Goal: Information Seeking & Learning: Learn about a topic

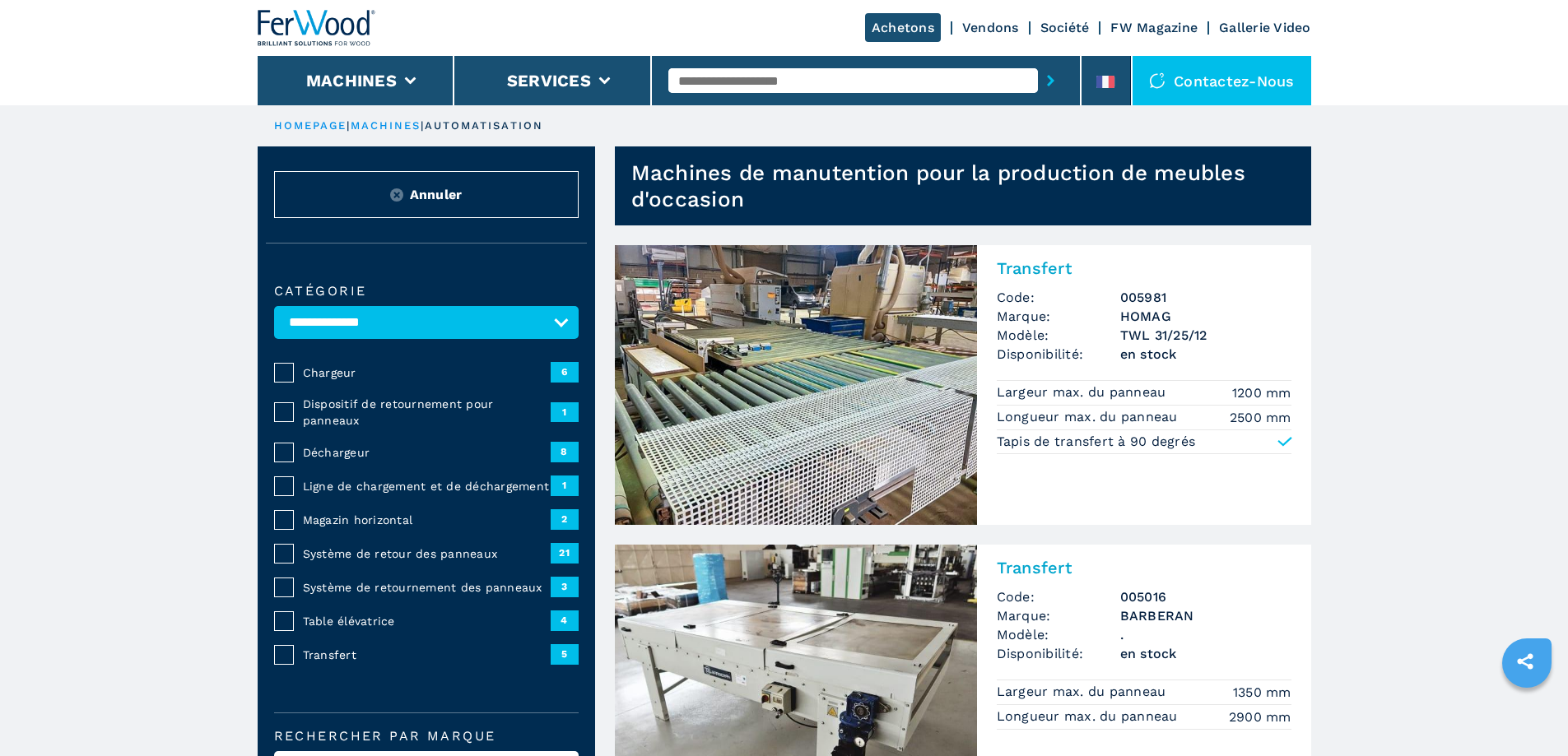
select select "**********"
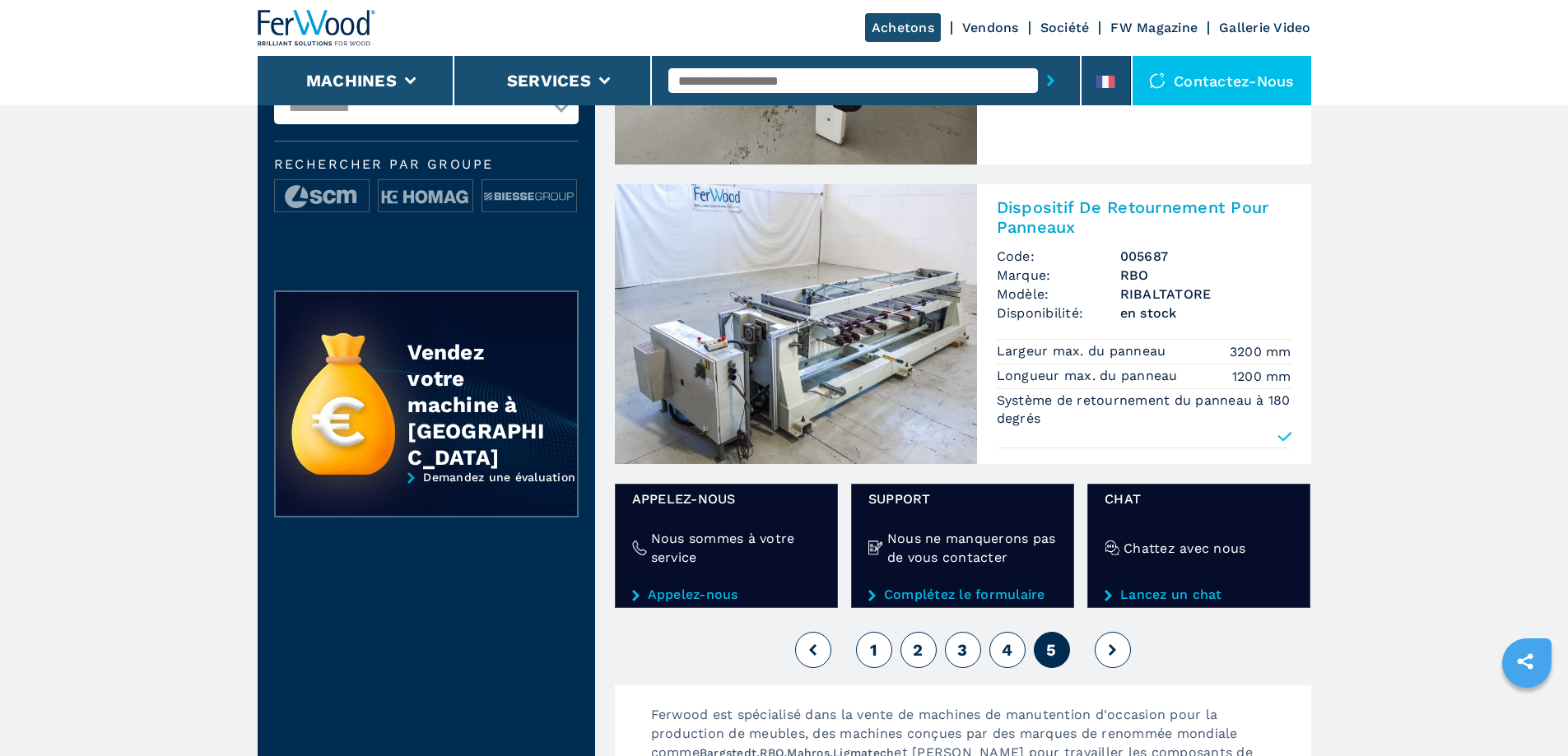
scroll to position [987, 0]
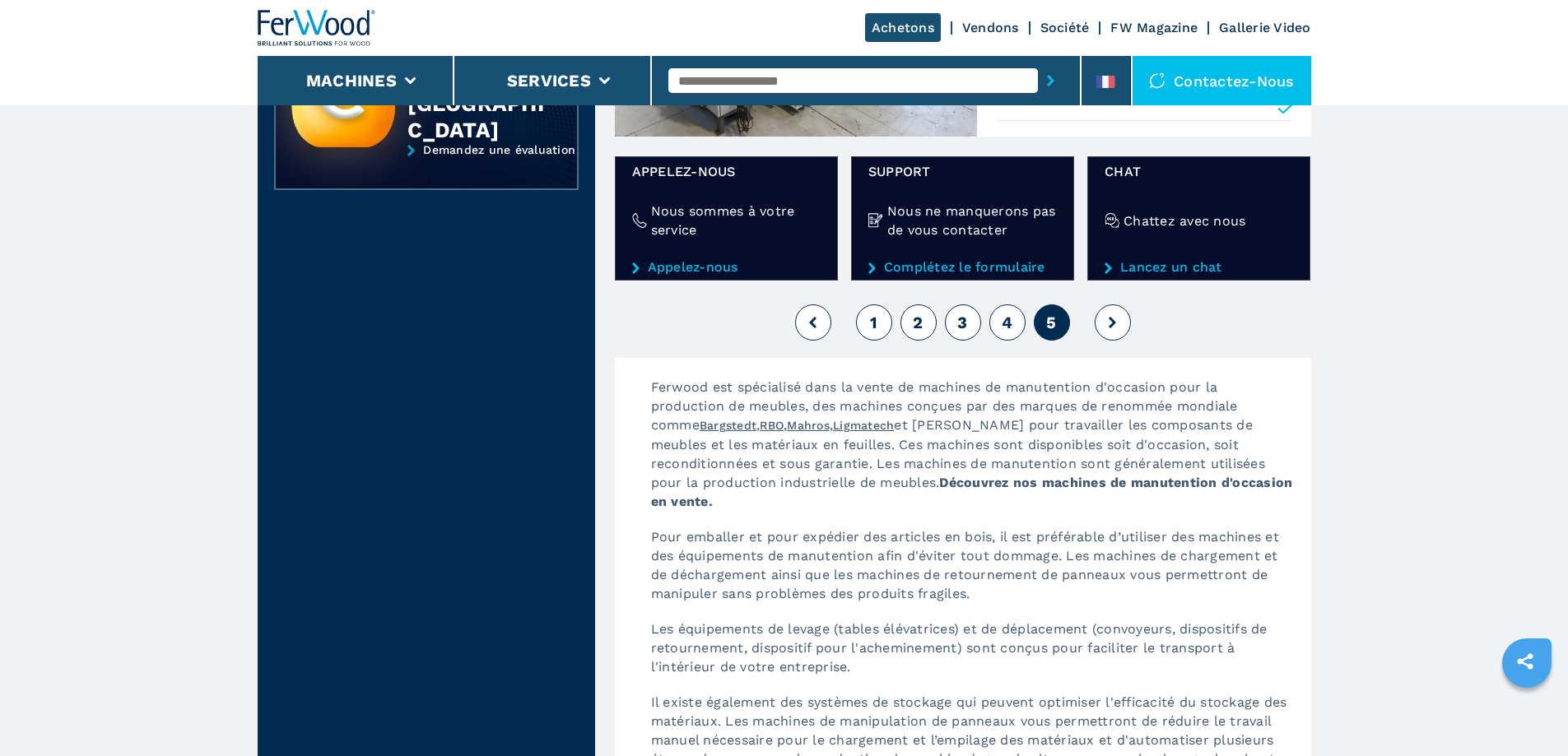
click at [1110, 328] on button at bounding box center [1113, 323] width 37 height 37
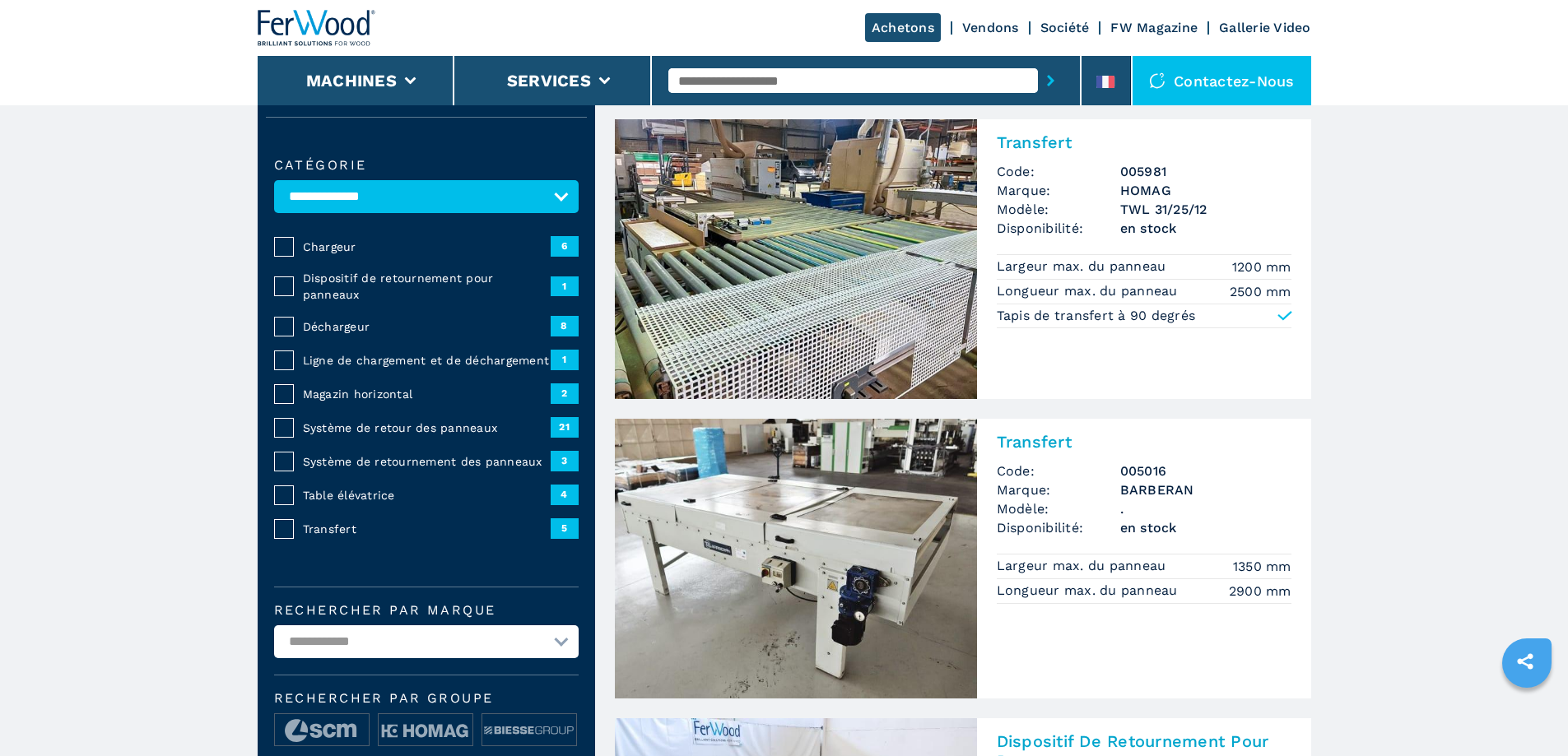
scroll to position [0, 0]
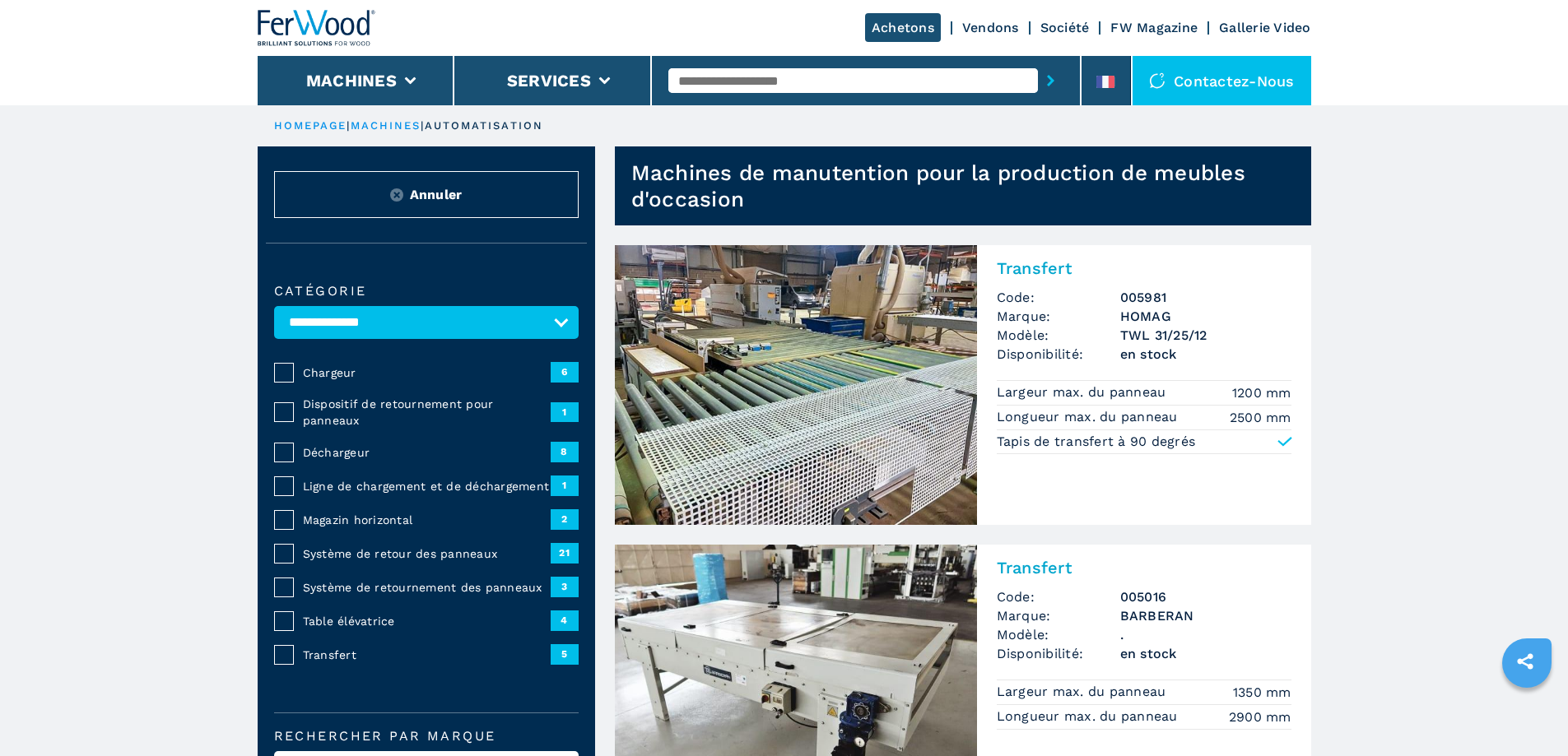
click at [315, 128] on link "HOMEPAGE" at bounding box center [311, 125] width 73 height 12
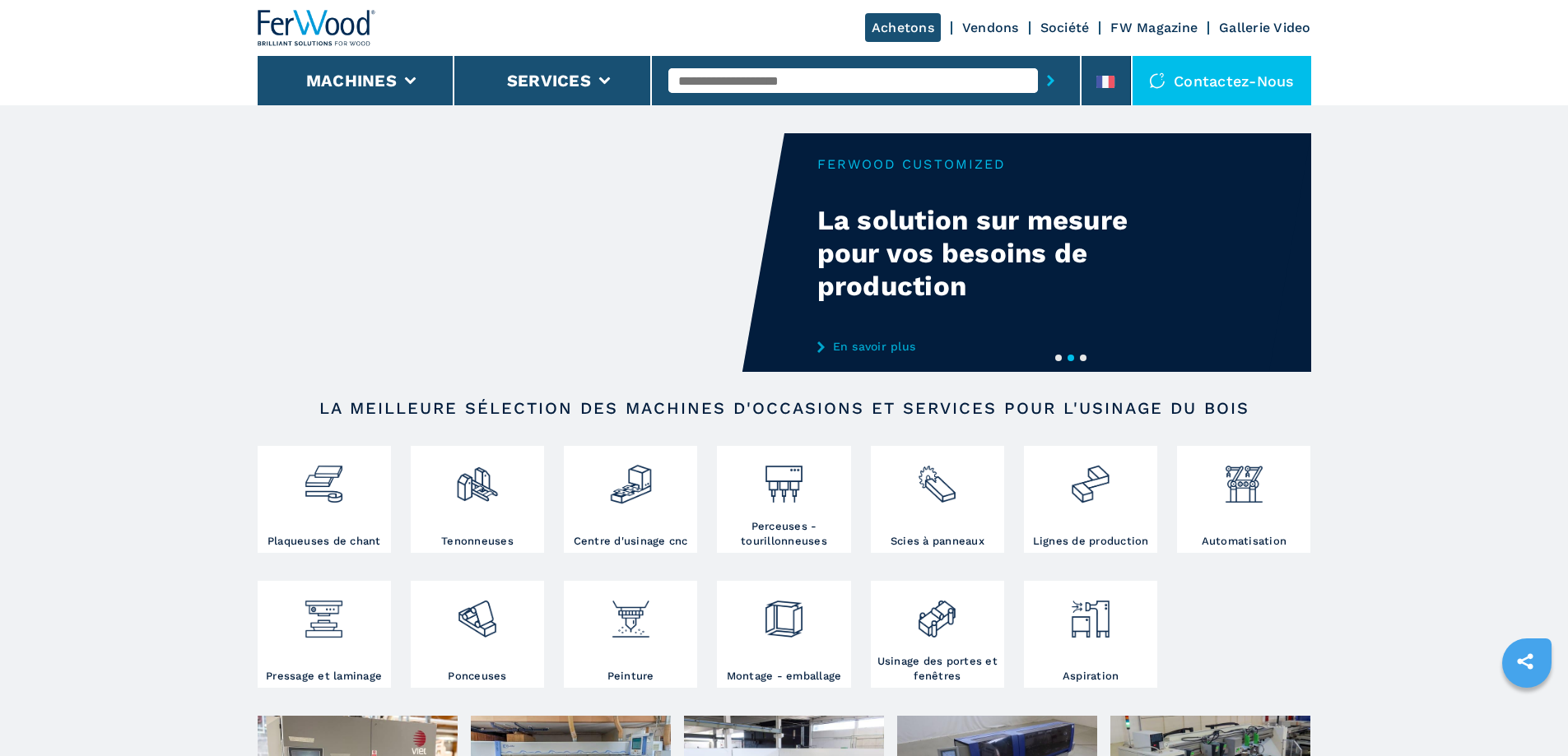
drag, startPoint x: 1552, startPoint y: 1, endPoint x: 69, endPoint y: 414, distance: 1539.4
click at [778, 504] on img at bounding box center [784, 477] width 44 height 56
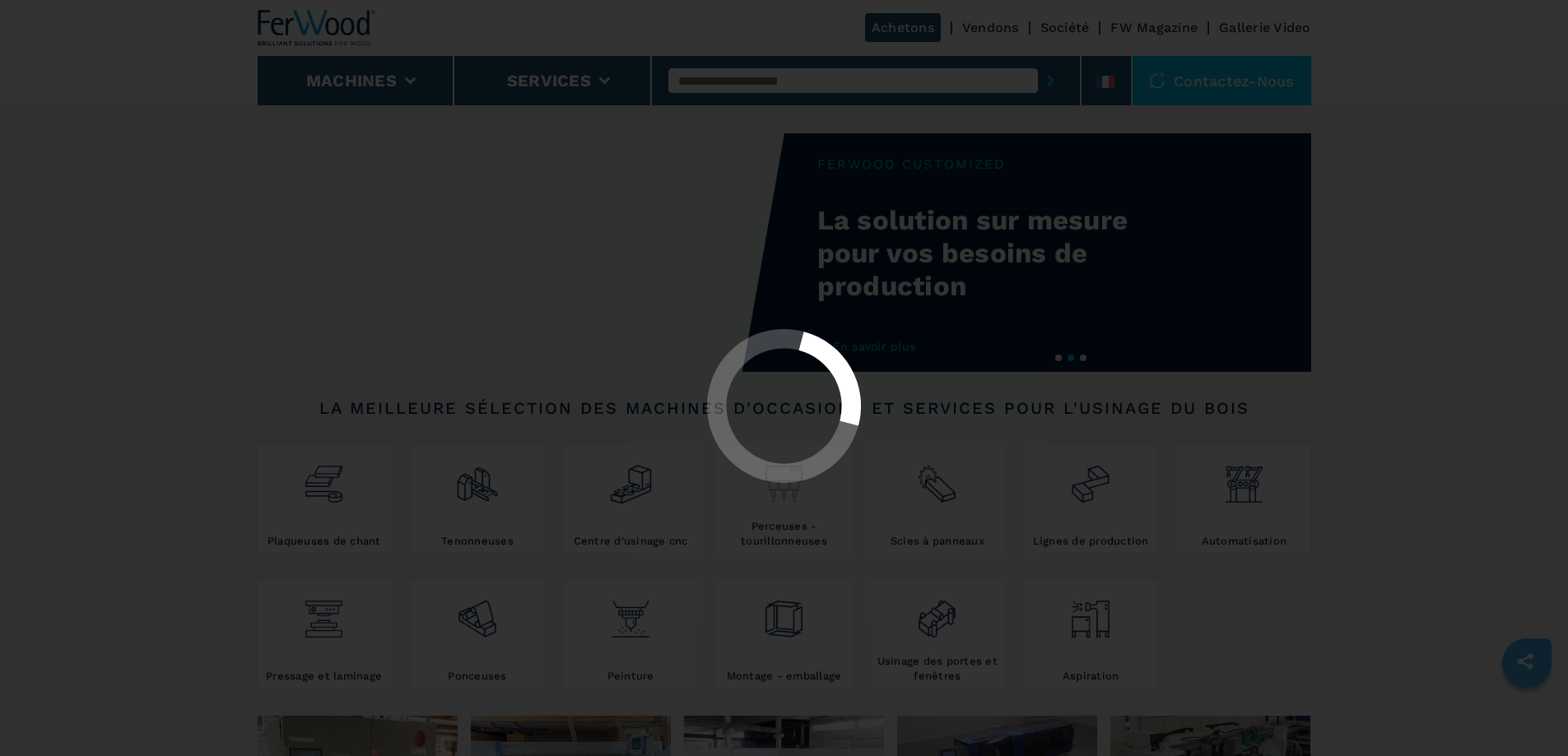
select select "**********"
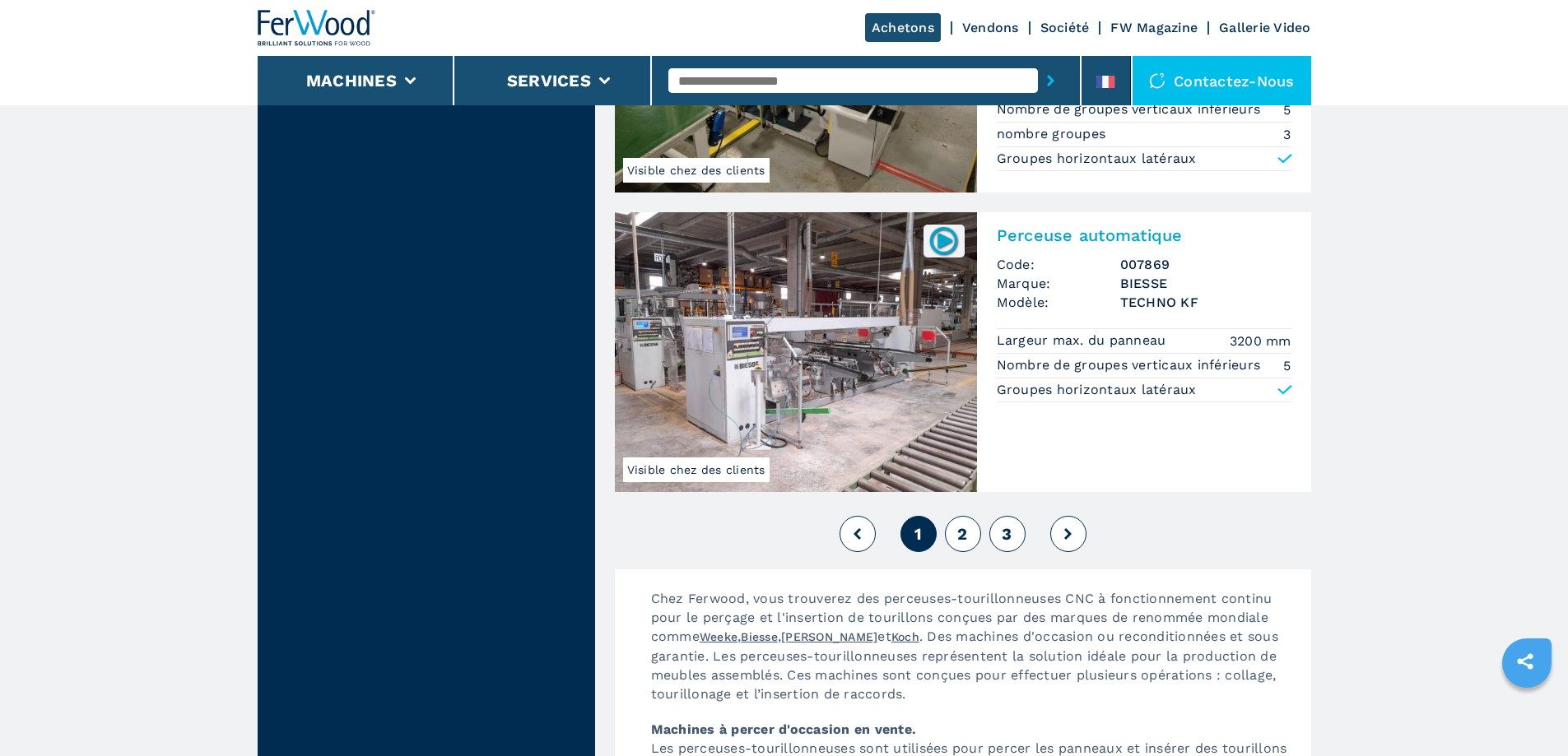
scroll to position [3785, 0]
click at [1070, 527] on icon at bounding box center [1068, 532] width 7 height 12
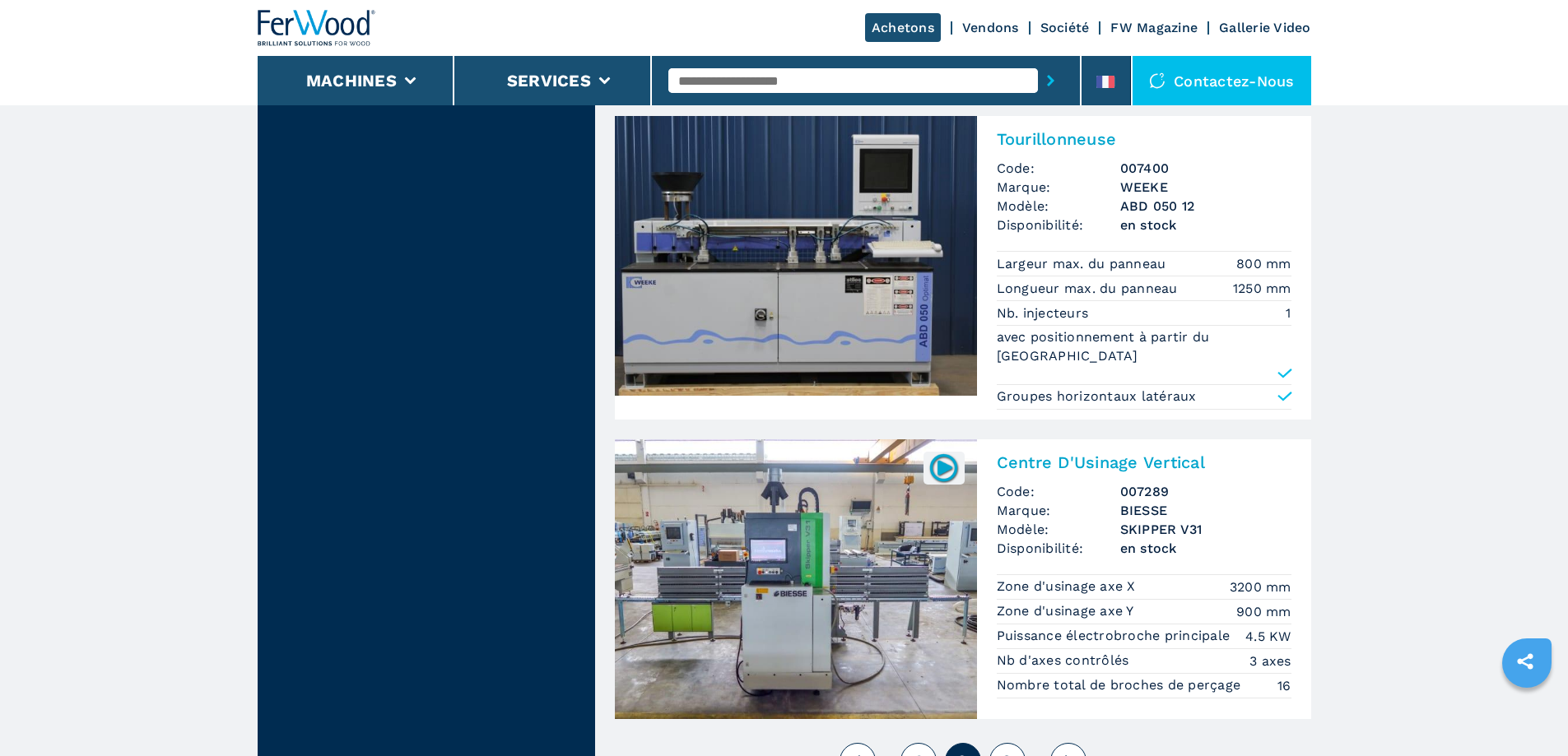
scroll to position [3620, 0]
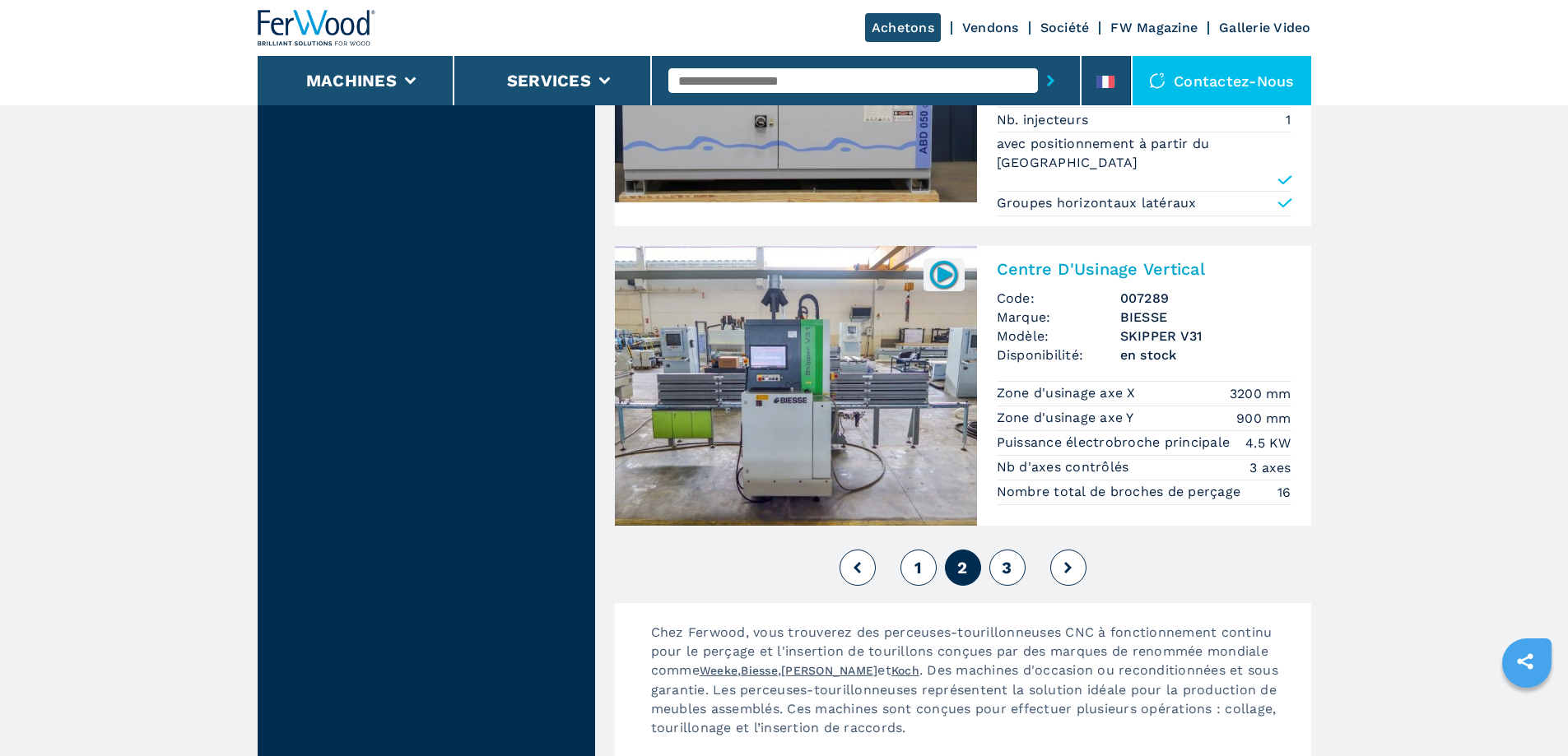
click at [1067, 562] on icon at bounding box center [1068, 567] width 7 height 12
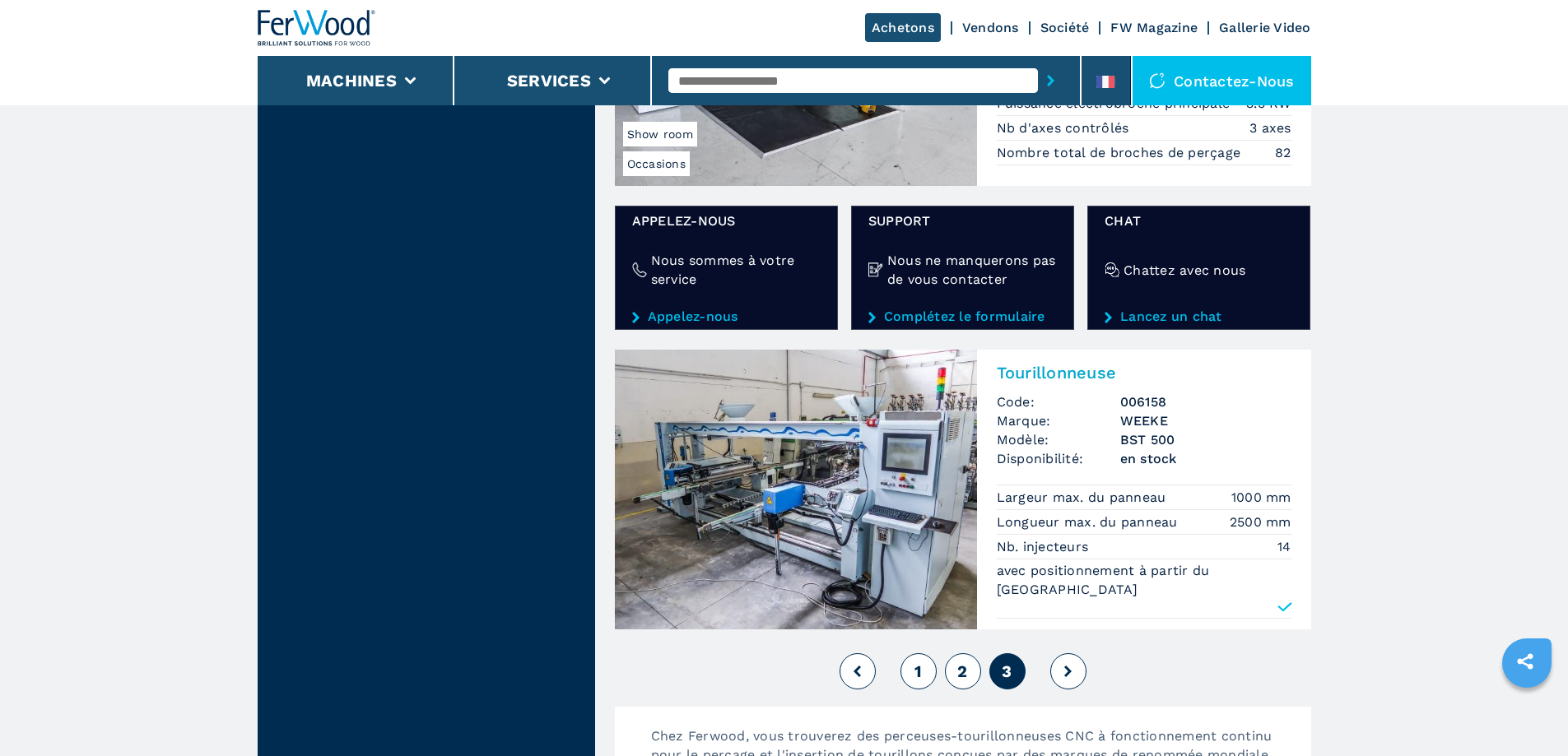
scroll to position [2715, 0]
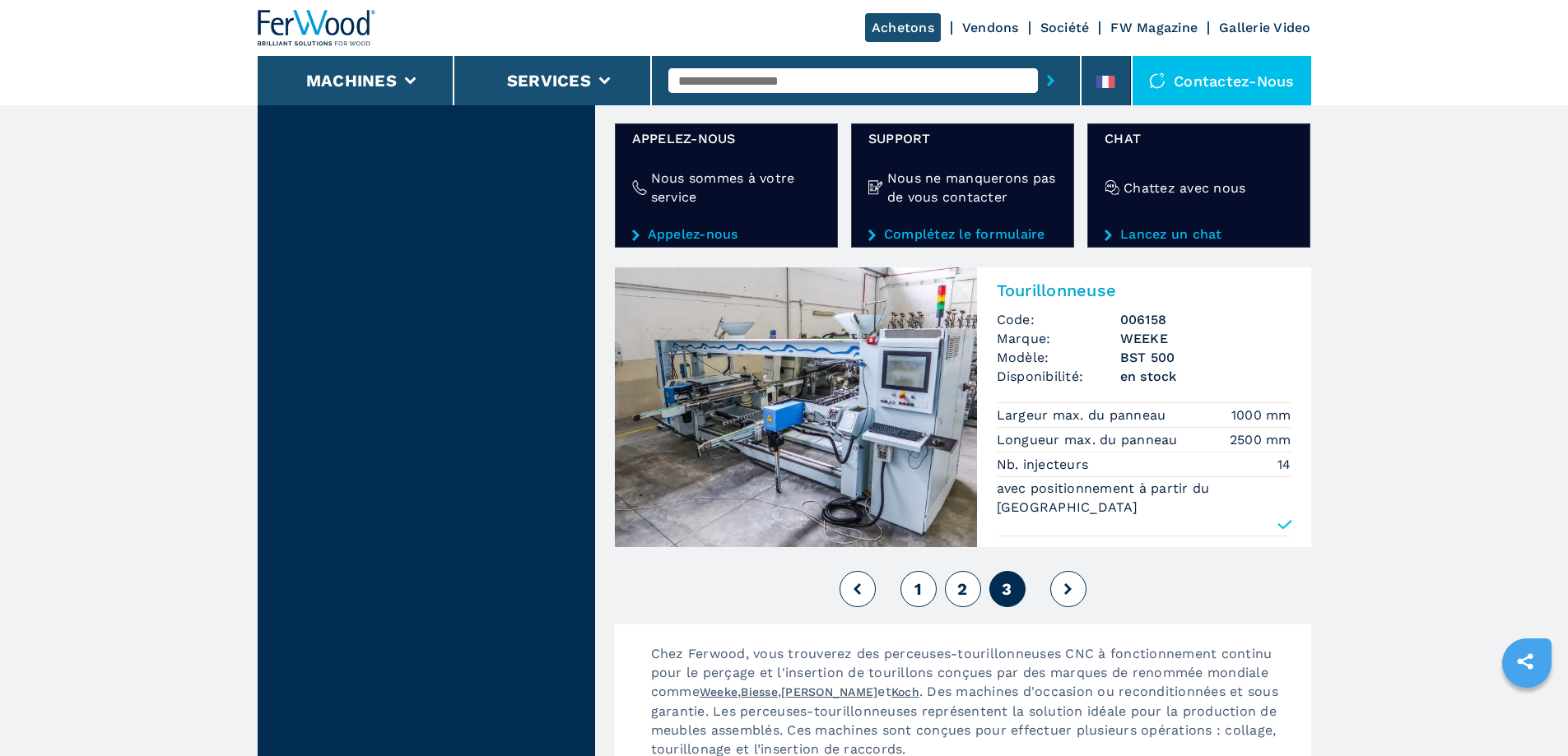
click at [1066, 584] on icon at bounding box center [1068, 589] width 7 height 12
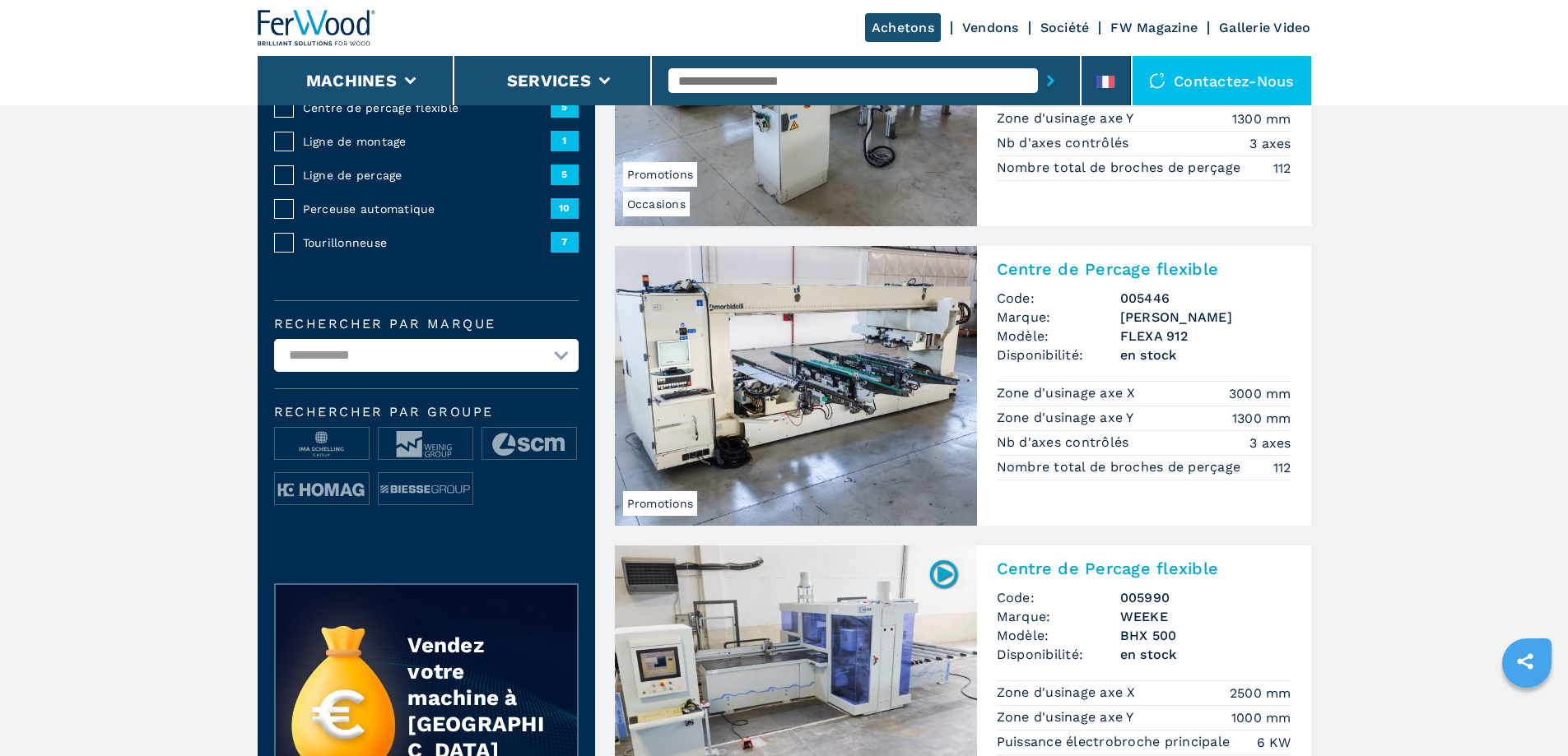
scroll to position [0, 0]
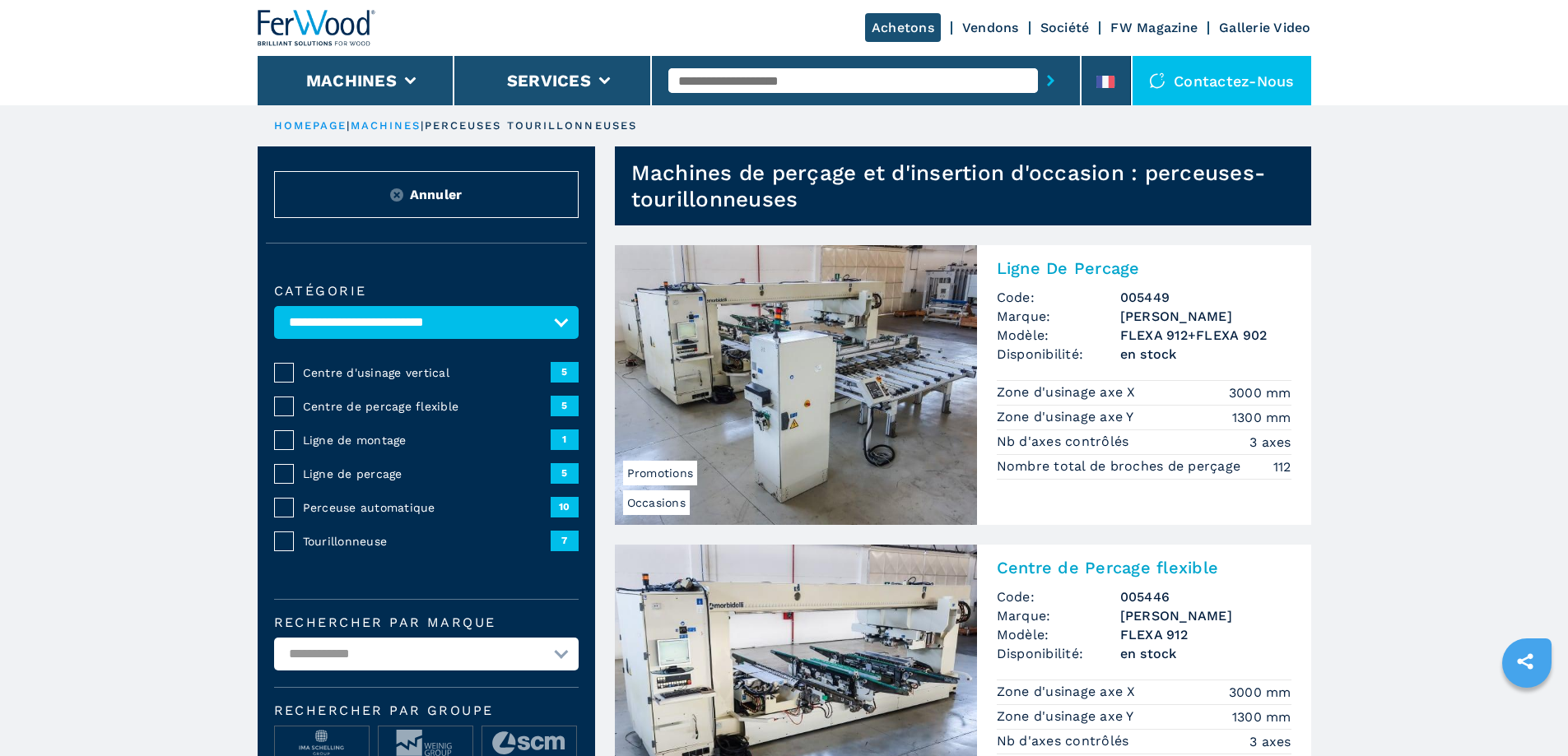
click at [417, 414] on span "Centre de percage flexible" at bounding box center [426, 407] width 248 height 16
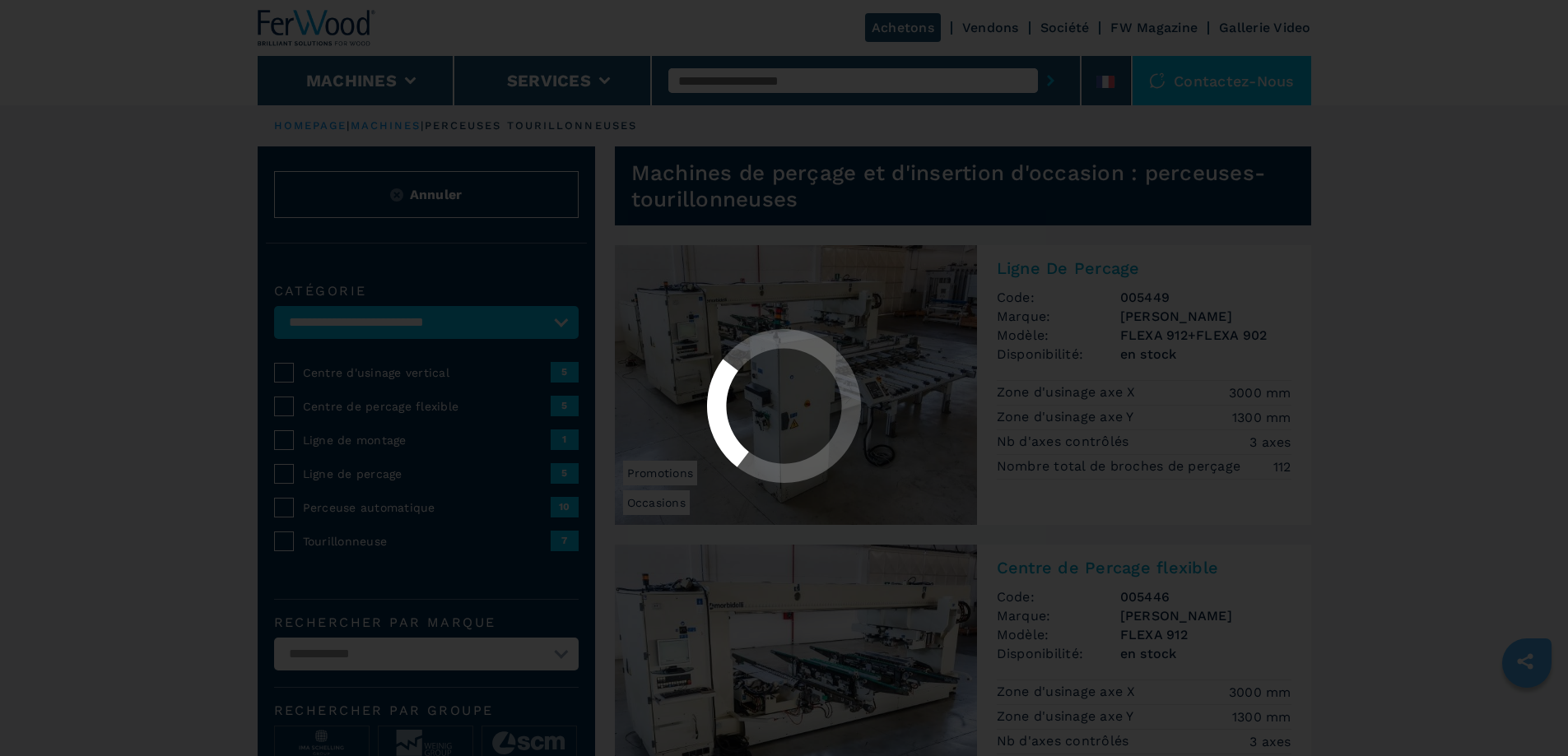
select select "**********"
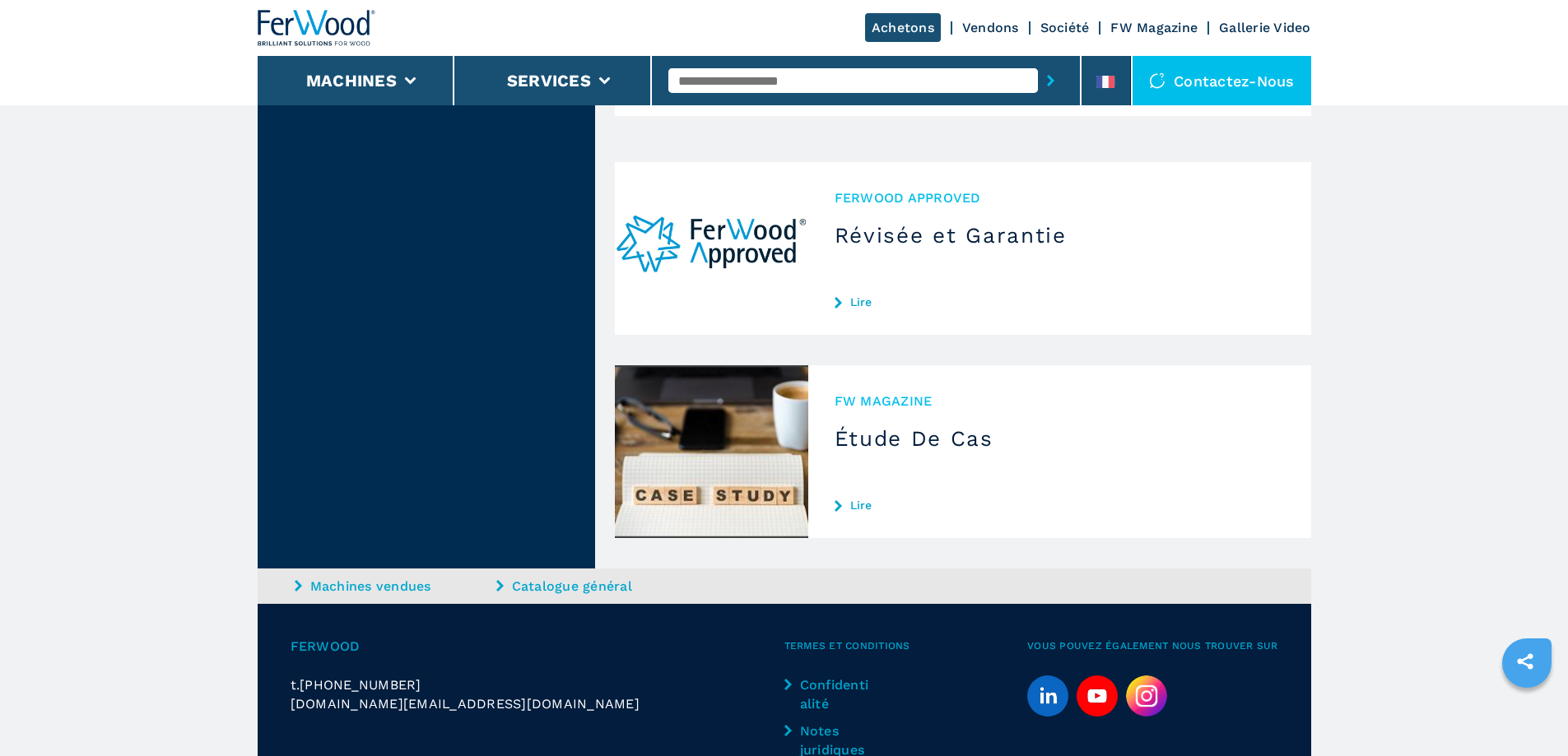
scroll to position [4263, 0]
